Goal: Find specific page/section: Find specific page/section

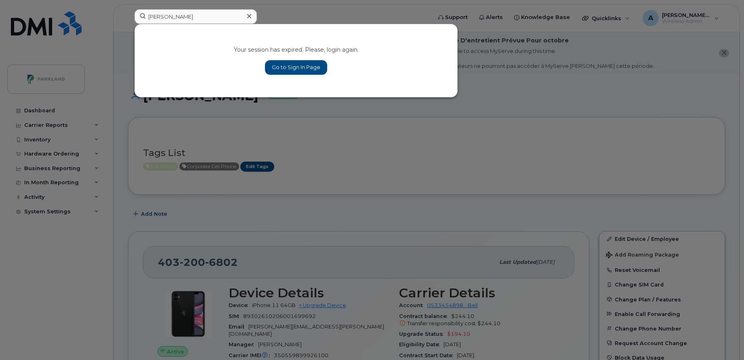
scroll to position [175, 0]
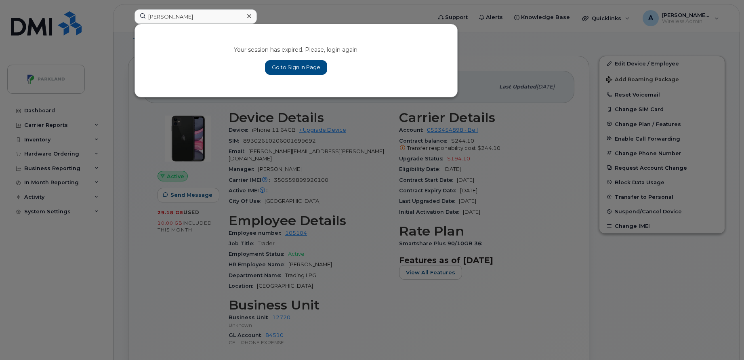
type input "Tristan Helms"
click at [290, 64] on link "Go to Sign In Page" at bounding box center [296, 67] width 62 height 15
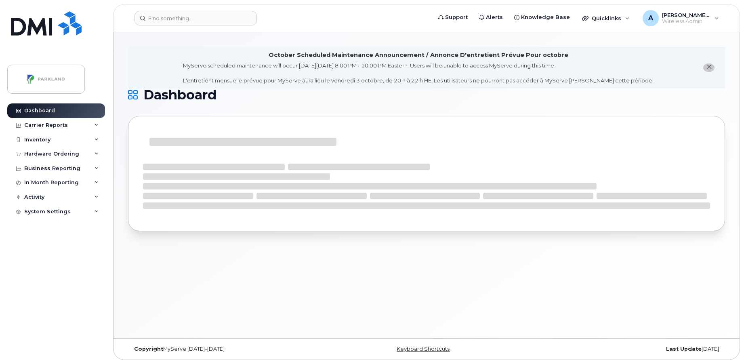
click at [706, 70] on span "close notification" at bounding box center [709, 67] width 6 height 6
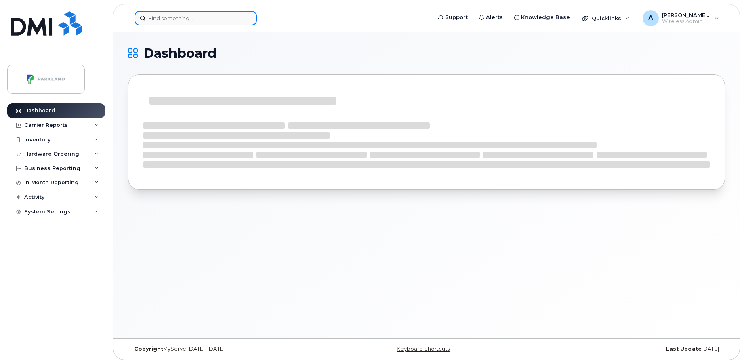
click at [212, 17] on input at bounding box center [195, 18] width 122 height 15
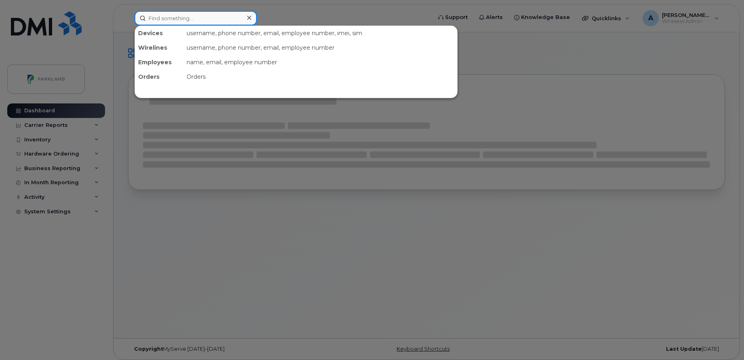
paste input "Tristan Helms"
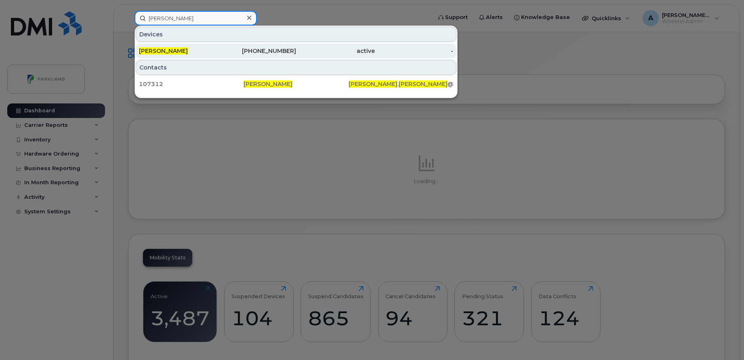
type input "[PERSON_NAME]"
click at [210, 50] on div "[PERSON_NAME]" at bounding box center [178, 51] width 79 height 8
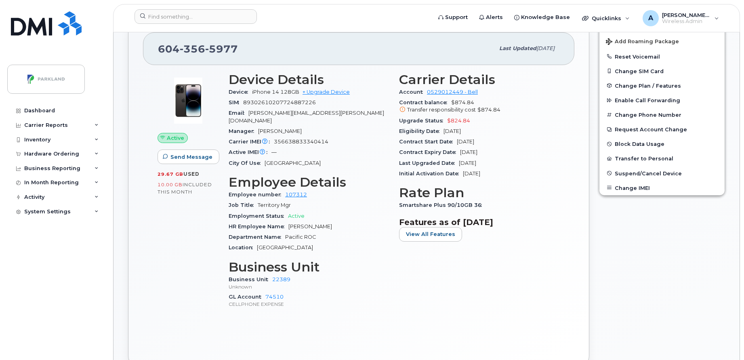
scroll to position [168, 0]
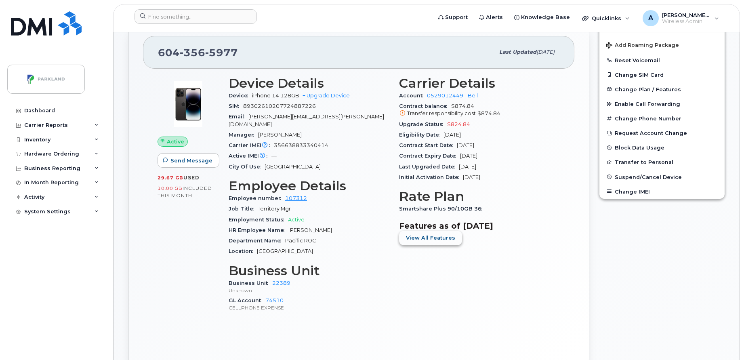
click at [426, 235] on span "View All Features" at bounding box center [430, 238] width 49 height 8
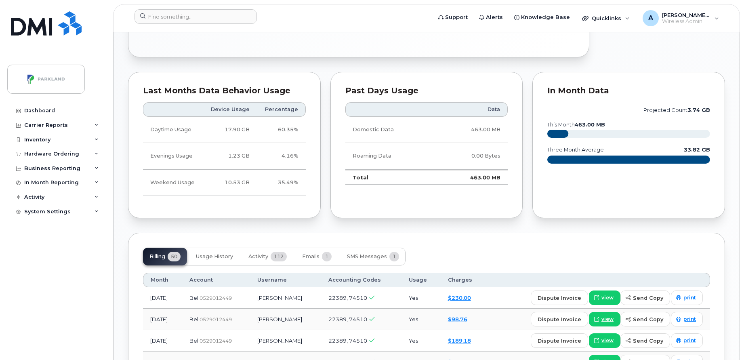
scroll to position [651, 0]
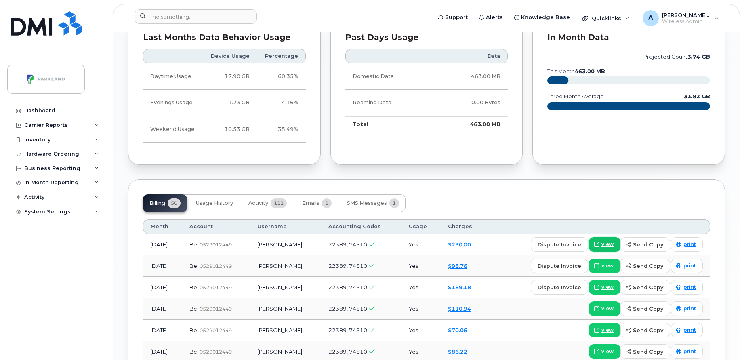
click at [608, 248] on link "view" at bounding box center [605, 244] width 32 height 15
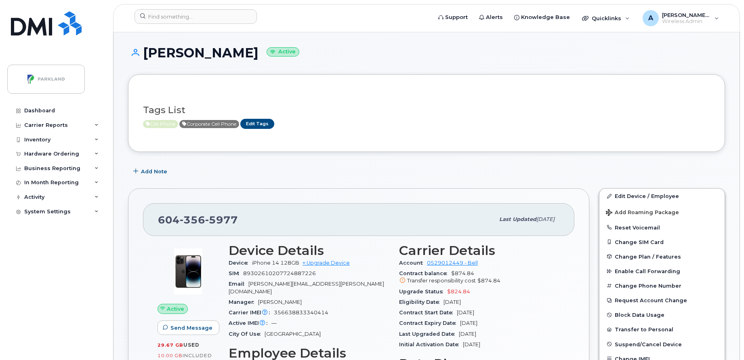
scroll to position [0, 0]
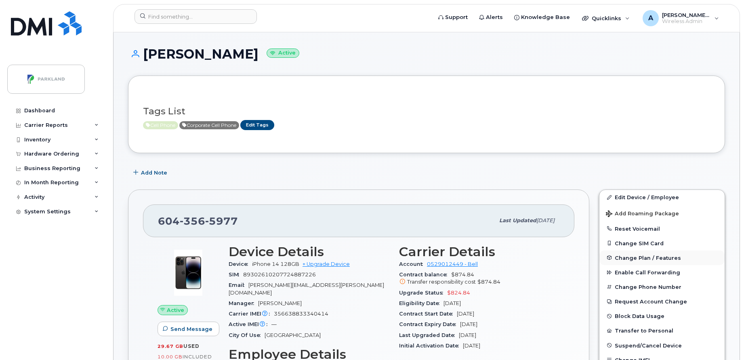
click at [641, 259] on span "Change Plan / Features" at bounding box center [648, 257] width 66 height 6
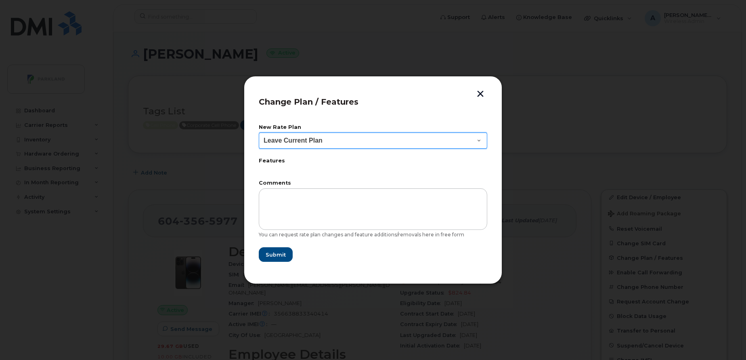
click at [350, 143] on select "Leave Current Plan BYOD Corp SmartShare 50 BYOD Corp Smartshare 25 Corp SmartSh…" at bounding box center [373, 140] width 229 height 16
click at [477, 93] on button "button" at bounding box center [481, 94] width 12 height 8
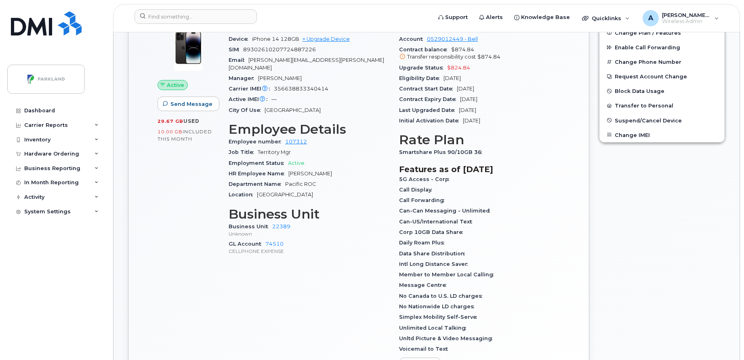
scroll to position [224, 0]
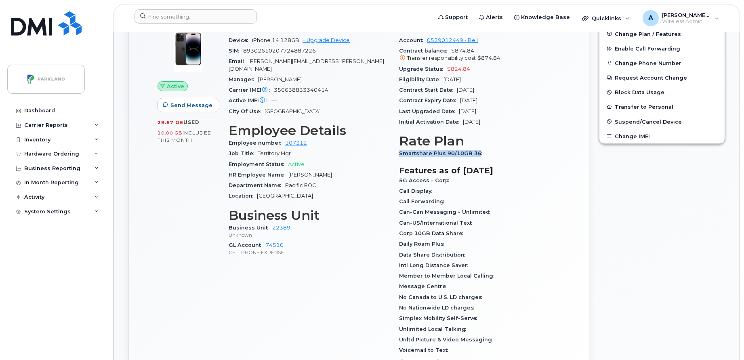
drag, startPoint x: 397, startPoint y: 154, endPoint x: 479, endPoint y: 155, distance: 81.6
click at [479, 155] on div "Carrier Details Account 0529012449 - Bell Contract balance $874.84 Transfer res…" at bounding box center [479, 200] width 170 height 369
click at [479, 155] on span "Smartshare Plus 90/10GB 36" at bounding box center [442, 153] width 87 height 6
copy span "Smartshare Plus 90/10GB 36"
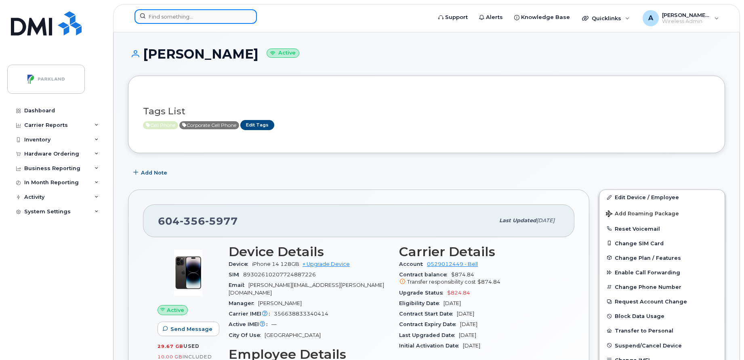
click at [172, 21] on input at bounding box center [195, 16] width 122 height 15
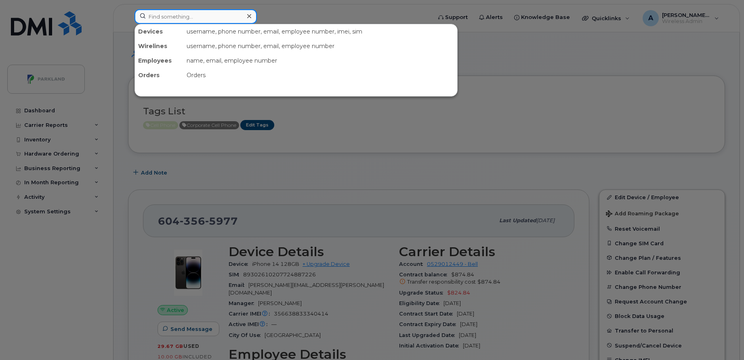
paste input "[PERSON_NAME]"
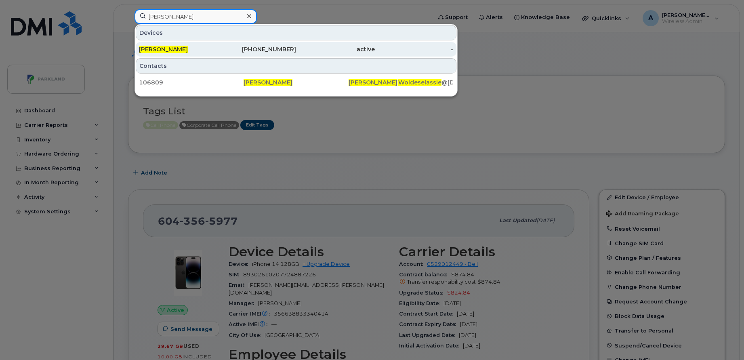
type input "[PERSON_NAME]"
click at [188, 46] on span "[PERSON_NAME]" at bounding box center [163, 49] width 49 height 7
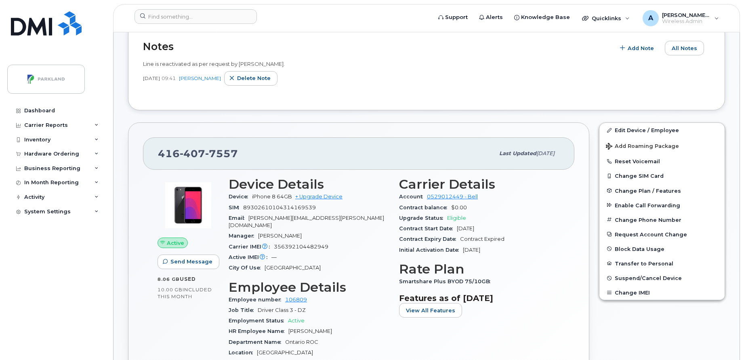
scroll to position [143, 0]
drag, startPoint x: 155, startPoint y: 155, endPoint x: 518, endPoint y: 293, distance: 388.3
click at [518, 293] on div "416 407 7557 Last updated Aug 22, 2025 Active Send Message 8.06 GB  used 10.00 …" at bounding box center [358, 296] width 461 height 349
copy div "416 407 7557 Last updated Aug 22, 2025 Active Send Message 8.06 GB  used 10.00 …"
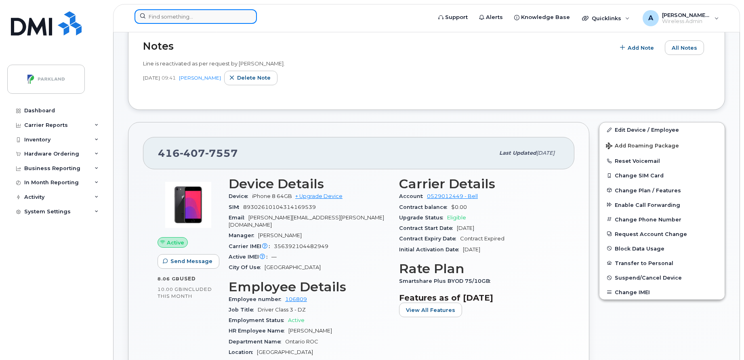
click at [210, 15] on input at bounding box center [195, 16] width 122 height 15
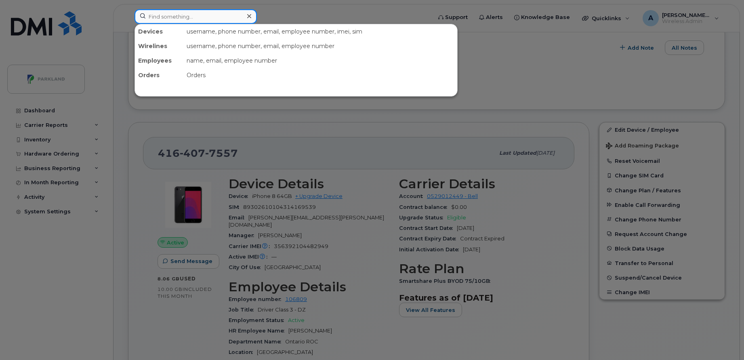
paste input "Brad Campbell"
type input "Brad Campbell"
